Goal: Task Accomplishment & Management: Use online tool/utility

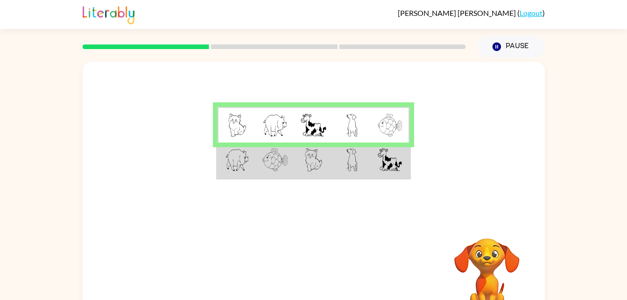
click at [231, 171] on img at bounding box center [237, 159] width 24 height 23
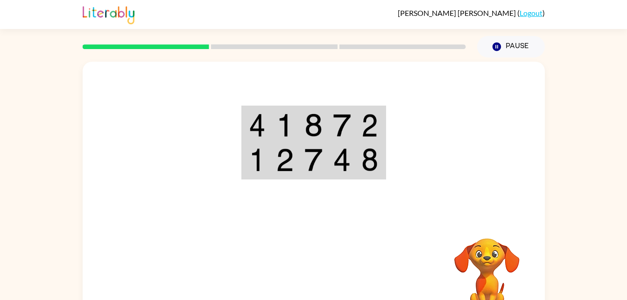
click at [361, 177] on td at bounding box center [370, 160] width 28 height 36
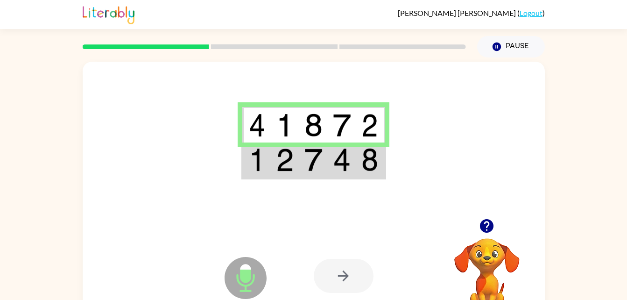
click at [347, 278] on div at bounding box center [344, 276] width 60 height 34
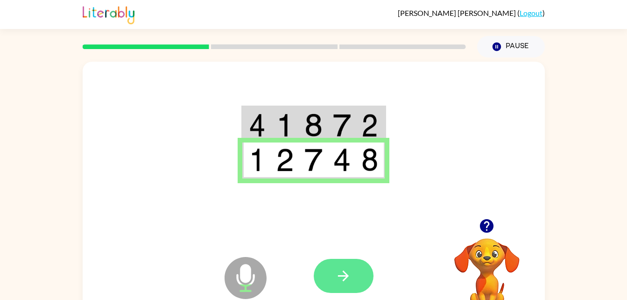
click at [353, 265] on button "button" at bounding box center [344, 276] width 60 height 34
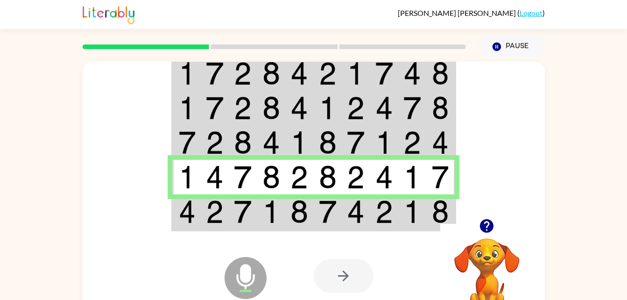
click at [224, 218] on td at bounding box center [215, 212] width 28 height 36
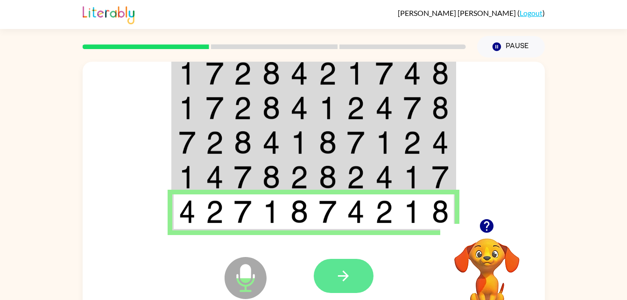
click at [344, 275] on icon "button" at bounding box center [343, 276] width 16 height 16
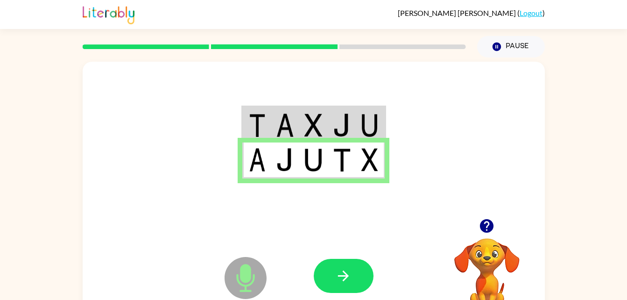
click at [325, 243] on div at bounding box center [383, 275] width 138 height 105
click at [343, 291] on button "button" at bounding box center [344, 276] width 60 height 34
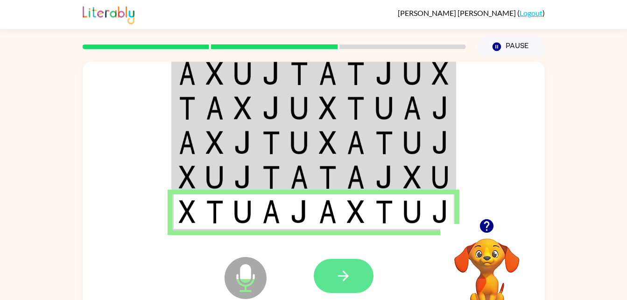
click at [358, 276] on button "button" at bounding box center [344, 276] width 60 height 34
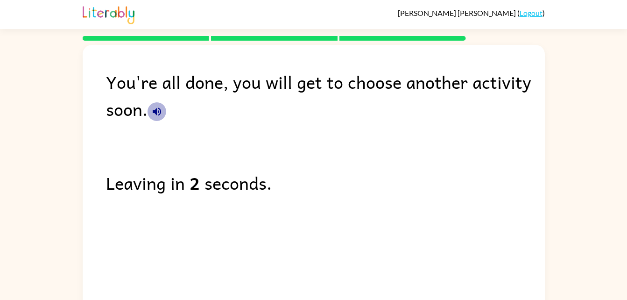
click at [155, 110] on icon "button" at bounding box center [157, 111] width 8 height 8
